Goal: Task Accomplishment & Management: Use online tool/utility

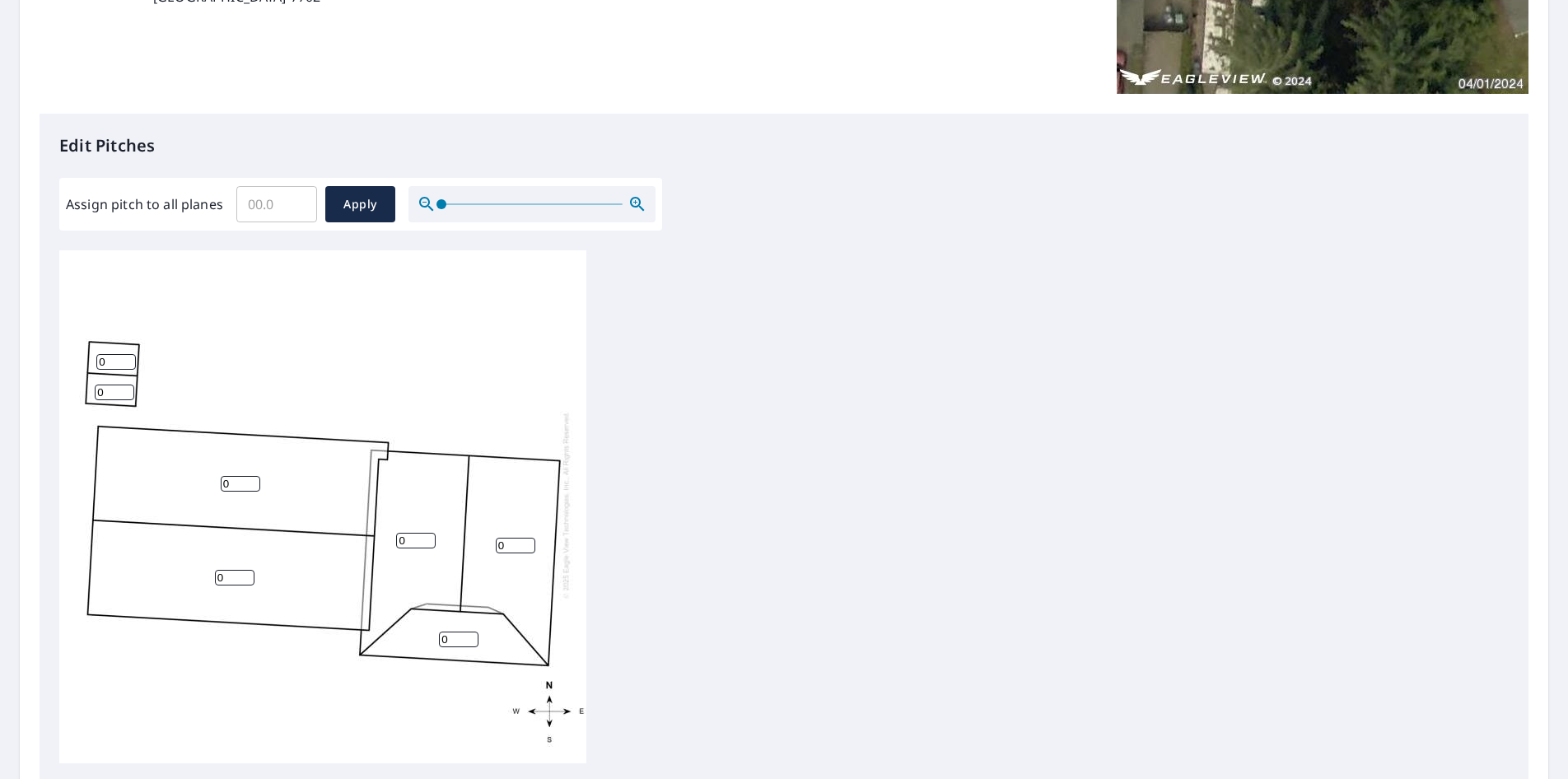
scroll to position [330, 0]
click at [468, 631] on input "0" at bounding box center [458, 638] width 39 height 15
click at [454, 631] on input "0" at bounding box center [458, 638] width 39 height 15
type input "4"
click at [403, 532] on input "0" at bounding box center [416, 540] width 39 height 15
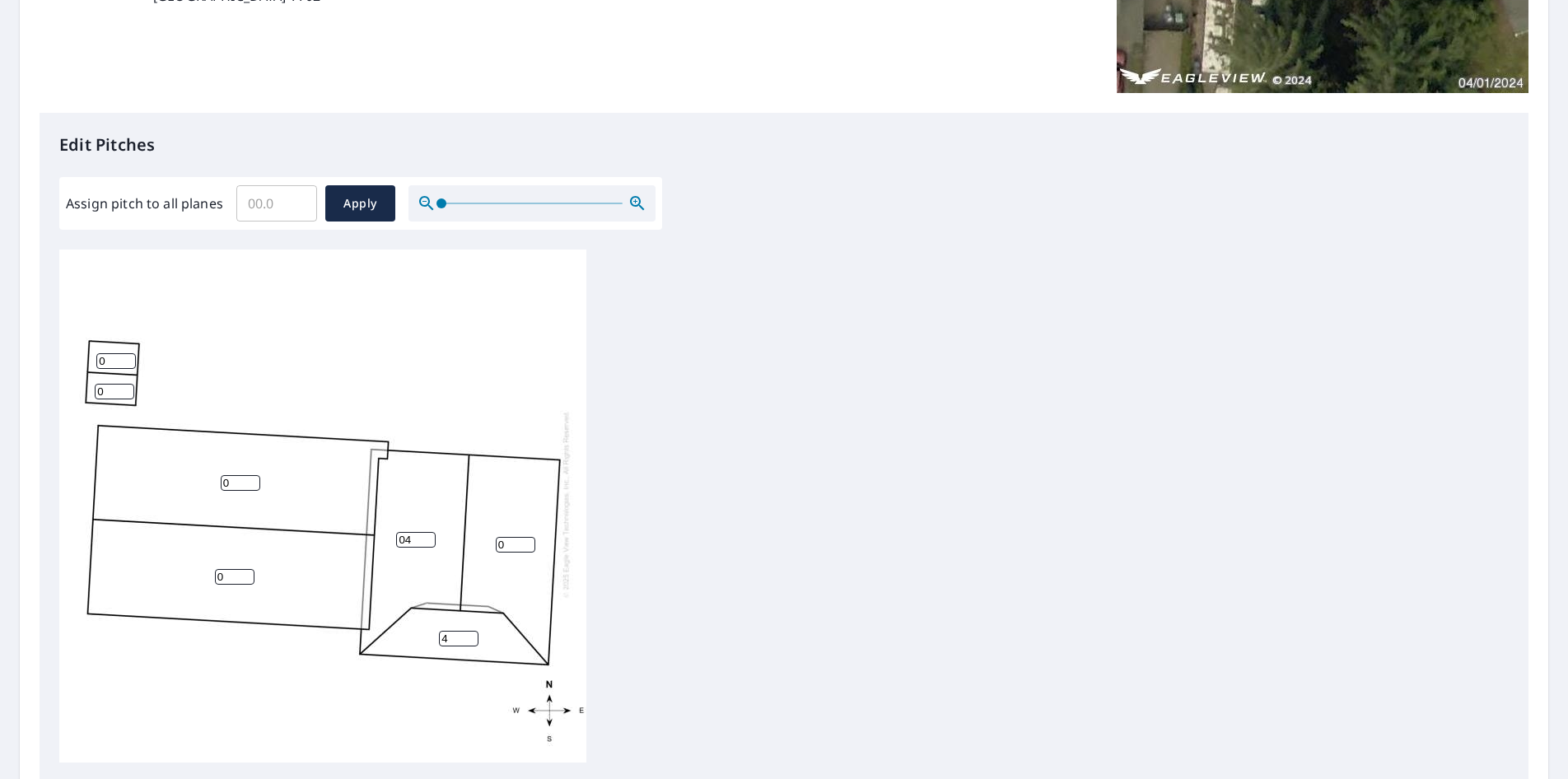
type input "0"
type input "4"
click at [507, 537] on input "0" at bounding box center [515, 545] width 39 height 15
type input "4"
click at [242, 475] on input "0" at bounding box center [240, 483] width 39 height 15
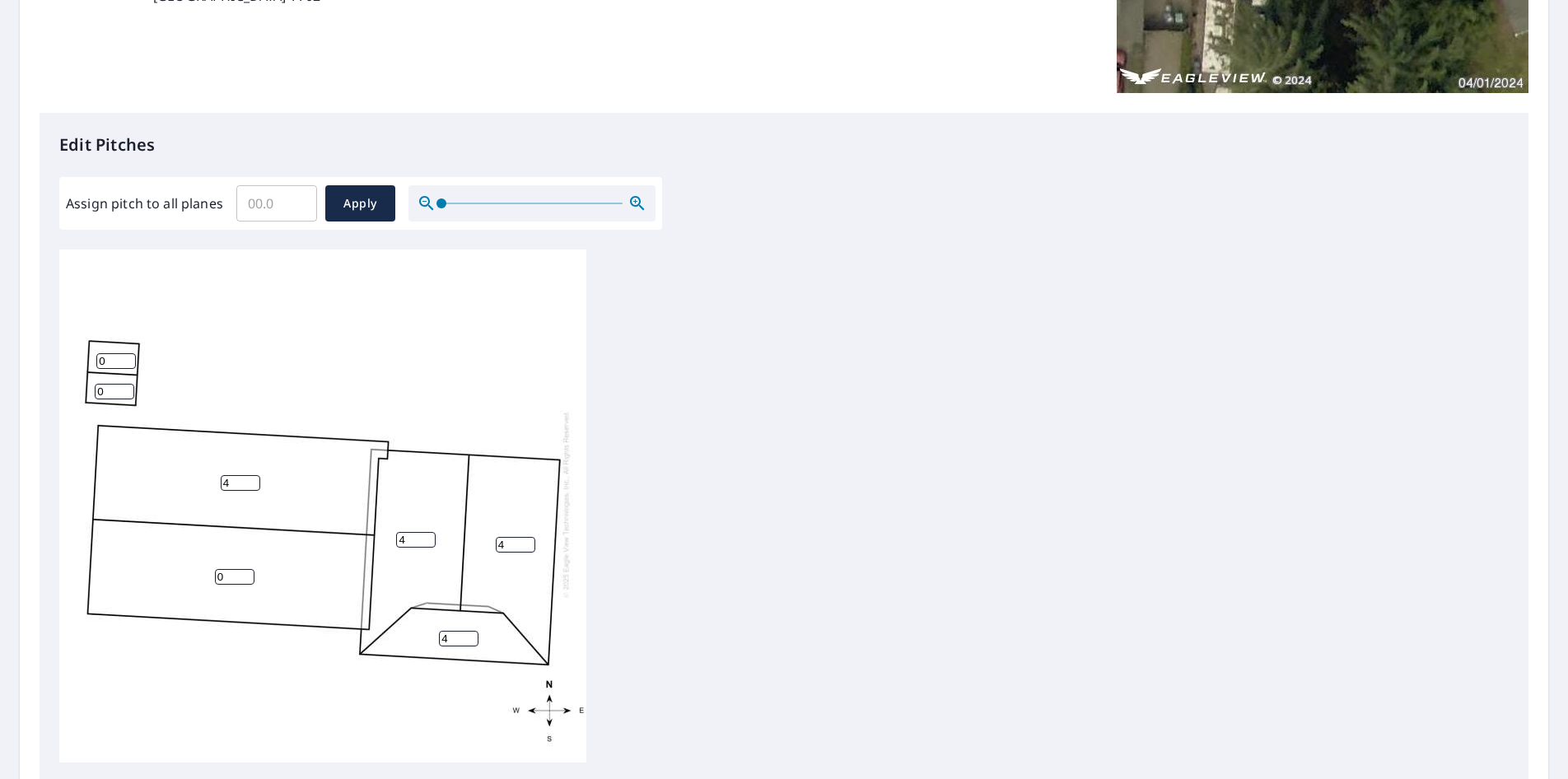
type input "4"
click at [232, 570] on input "0" at bounding box center [234, 577] width 39 height 15
type input "4"
click at [868, 372] on div "4 4 4 4 4 0 0" at bounding box center [784, 508] width 1450 height 517
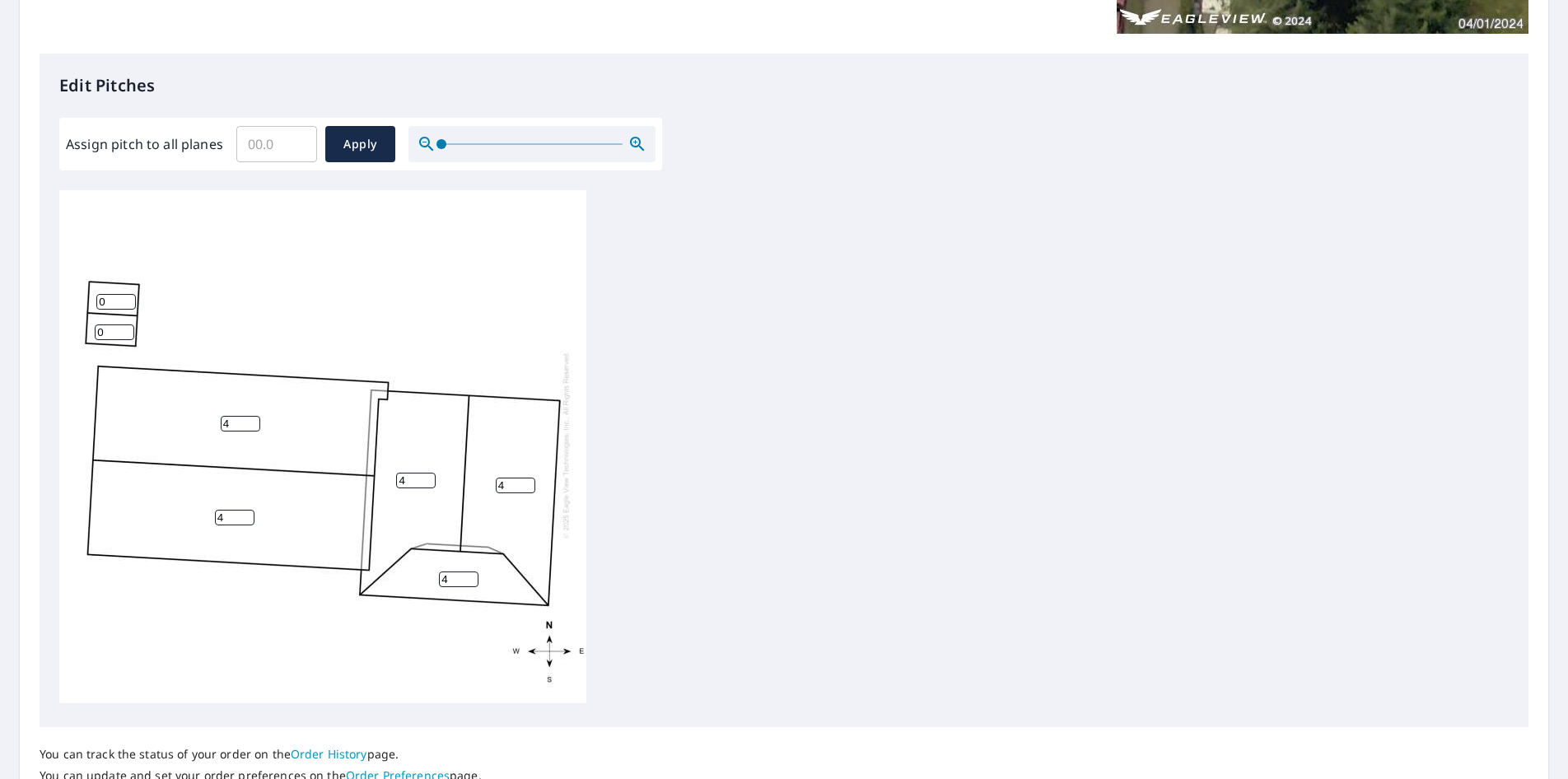
scroll to position [525, 0]
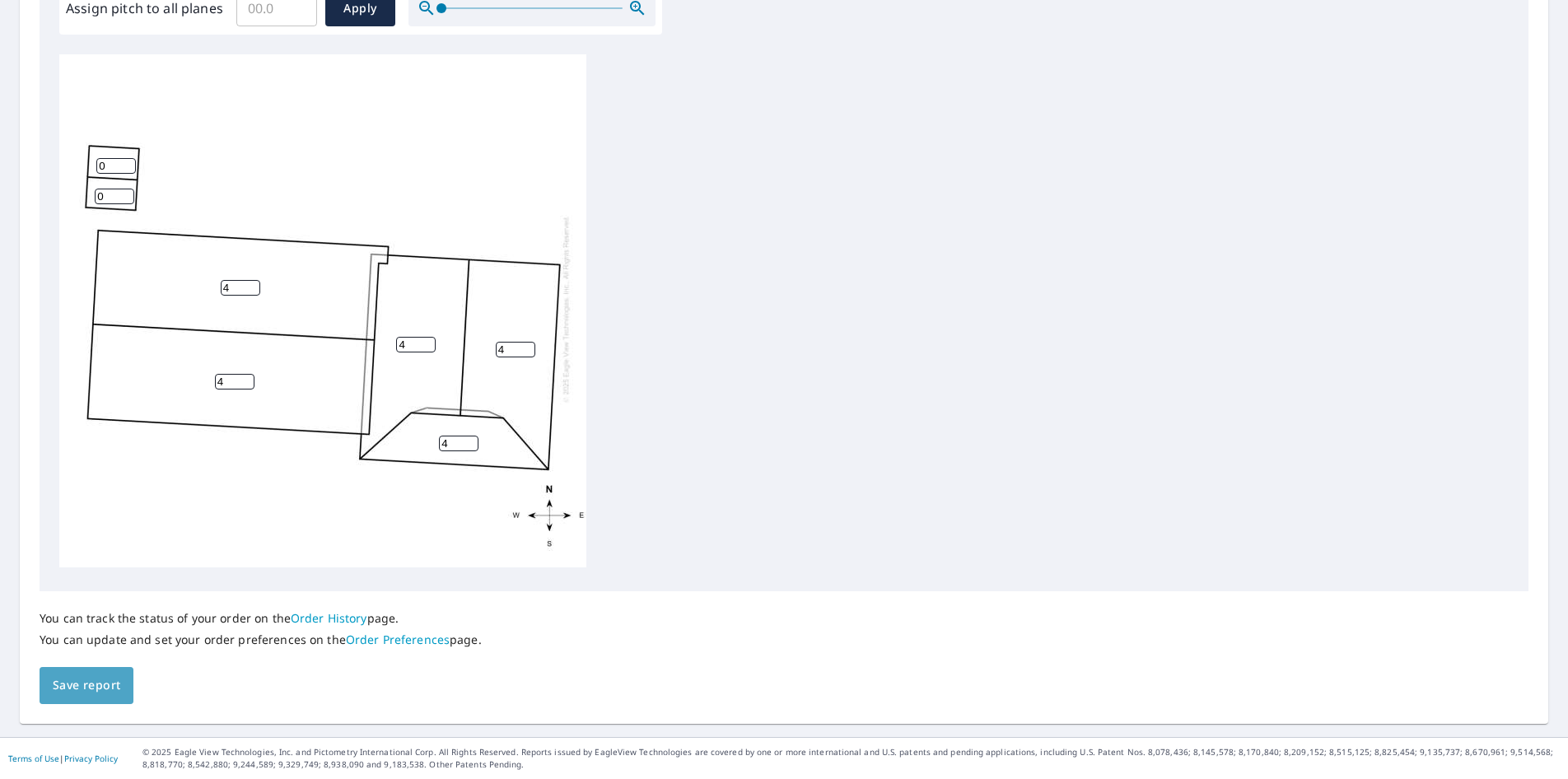
click at [90, 694] on span "Save report" at bounding box center [86, 686] width 68 height 21
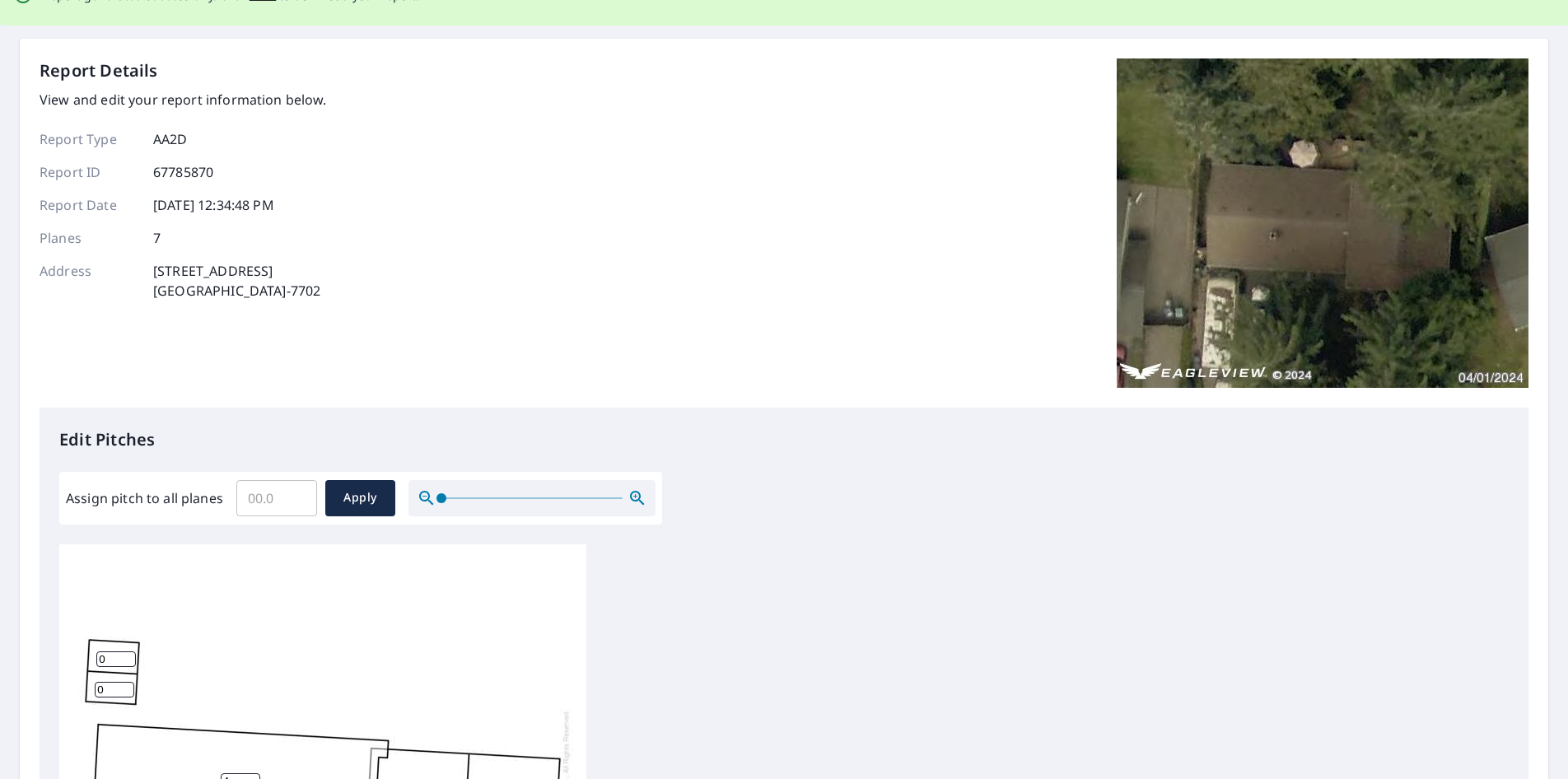
scroll to position [0, 0]
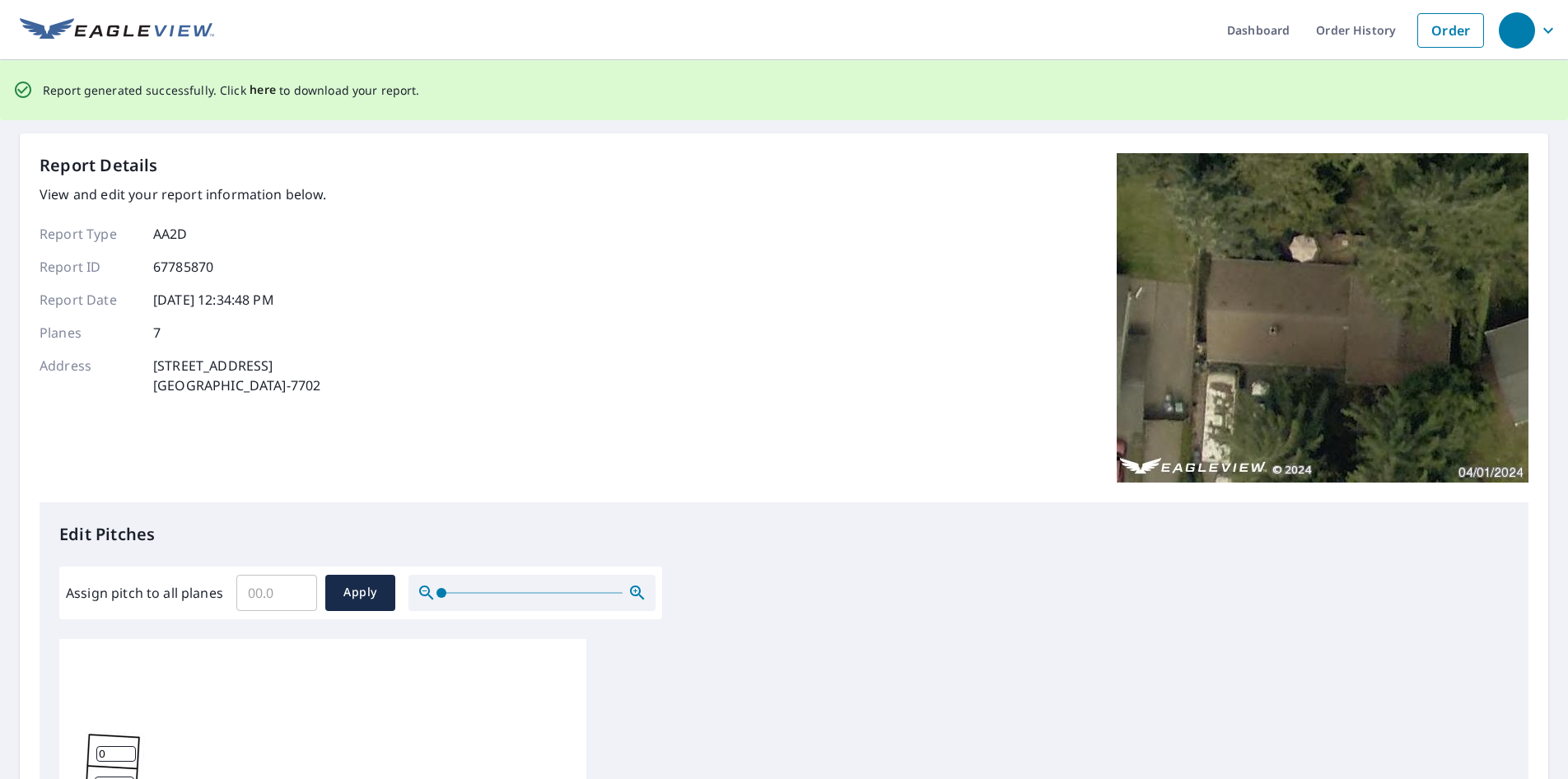
click at [263, 93] on span "here" at bounding box center [263, 91] width 27 height 21
